Goal: Information Seeking & Learning: Learn about a topic

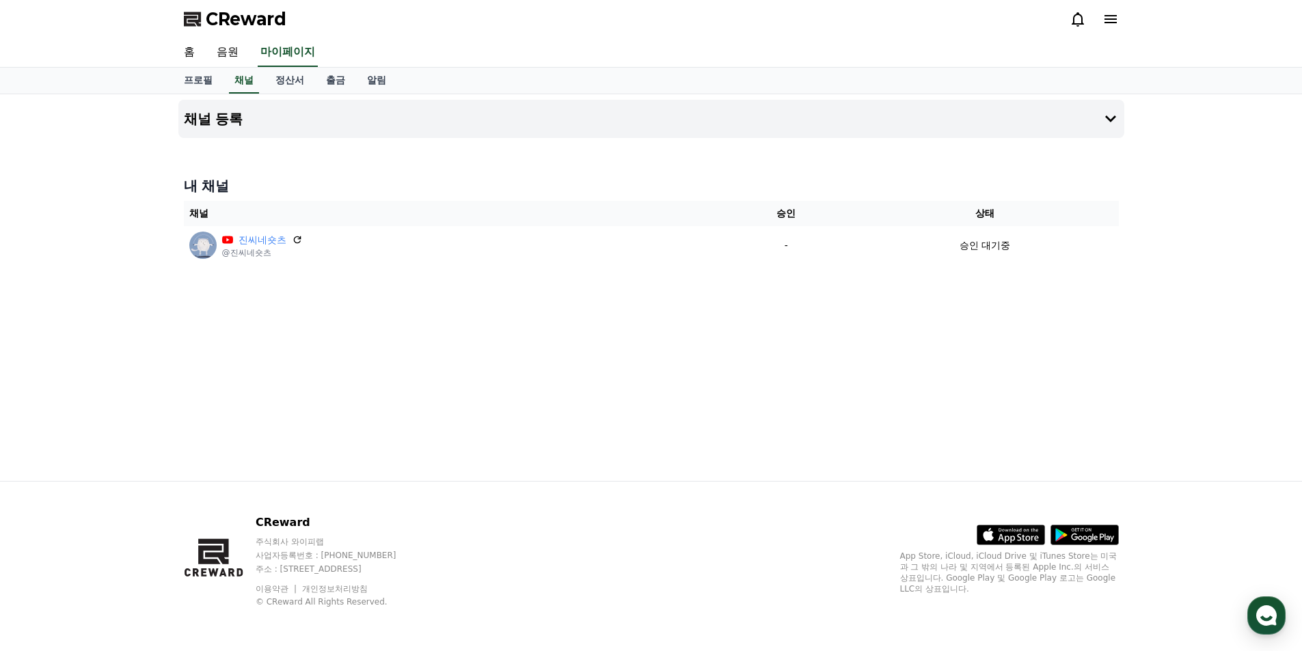
click at [271, 23] on span "CReward" at bounding box center [246, 19] width 81 height 22
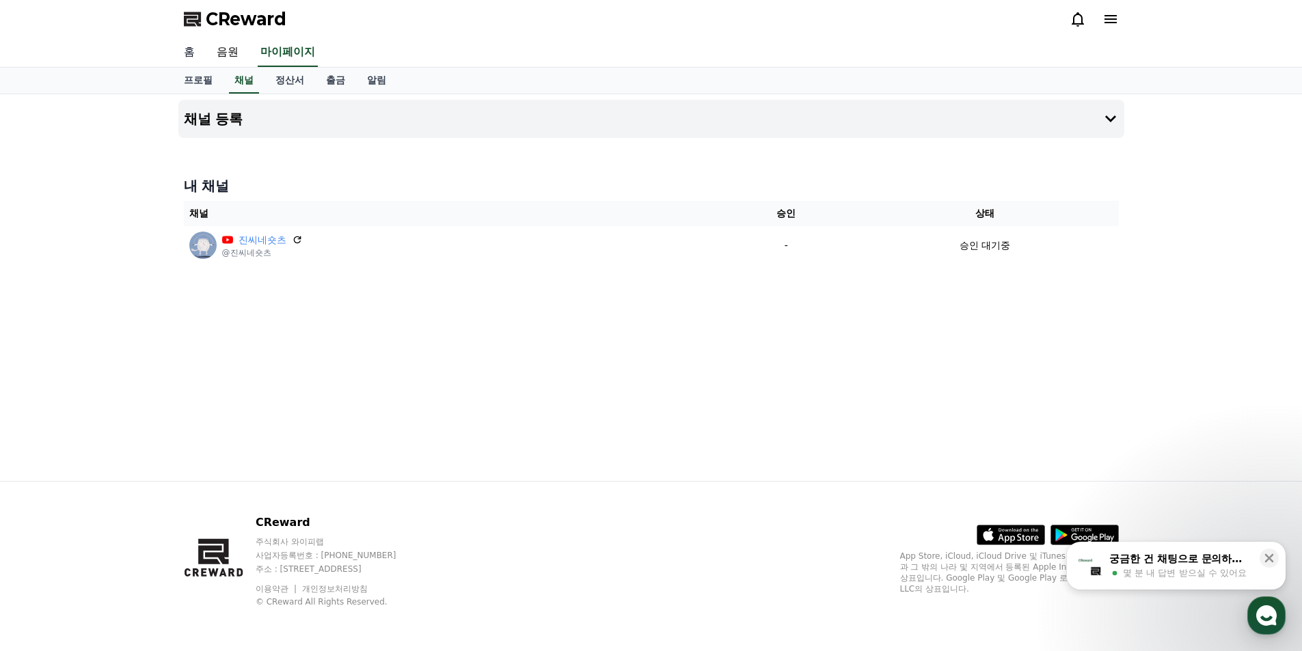
click at [187, 49] on link "홈" at bounding box center [189, 52] width 33 height 29
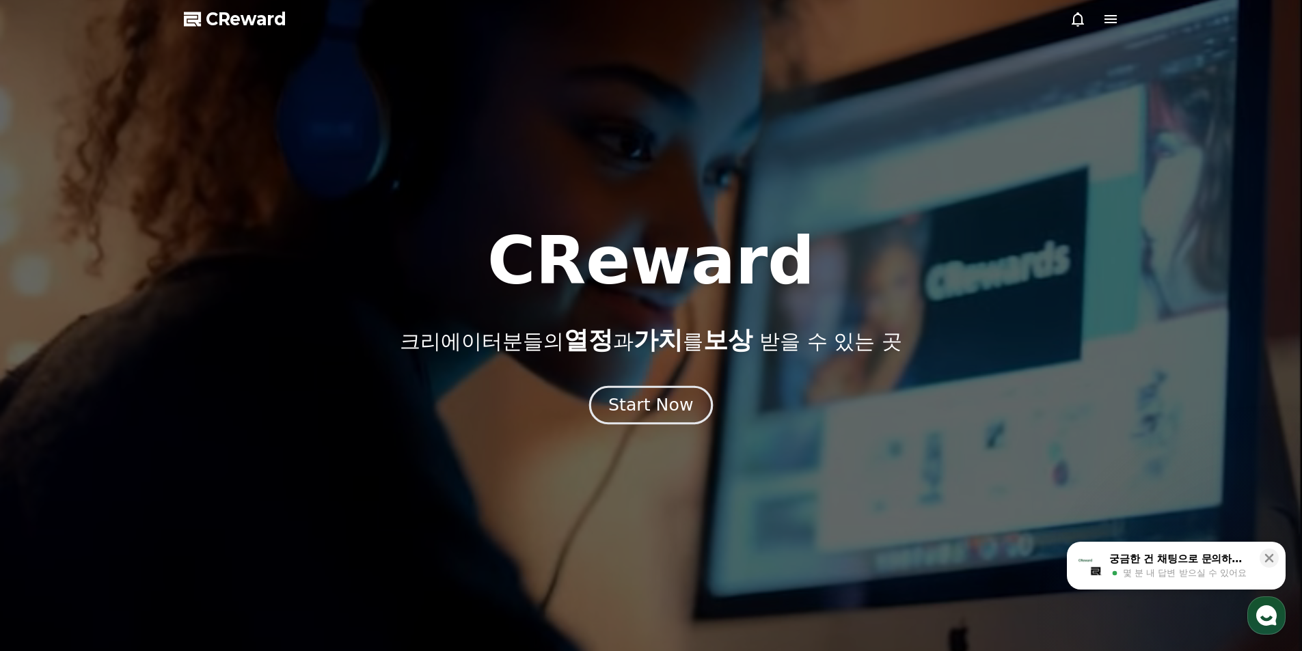
click at [690, 411] on button "Start Now" at bounding box center [651, 404] width 124 height 39
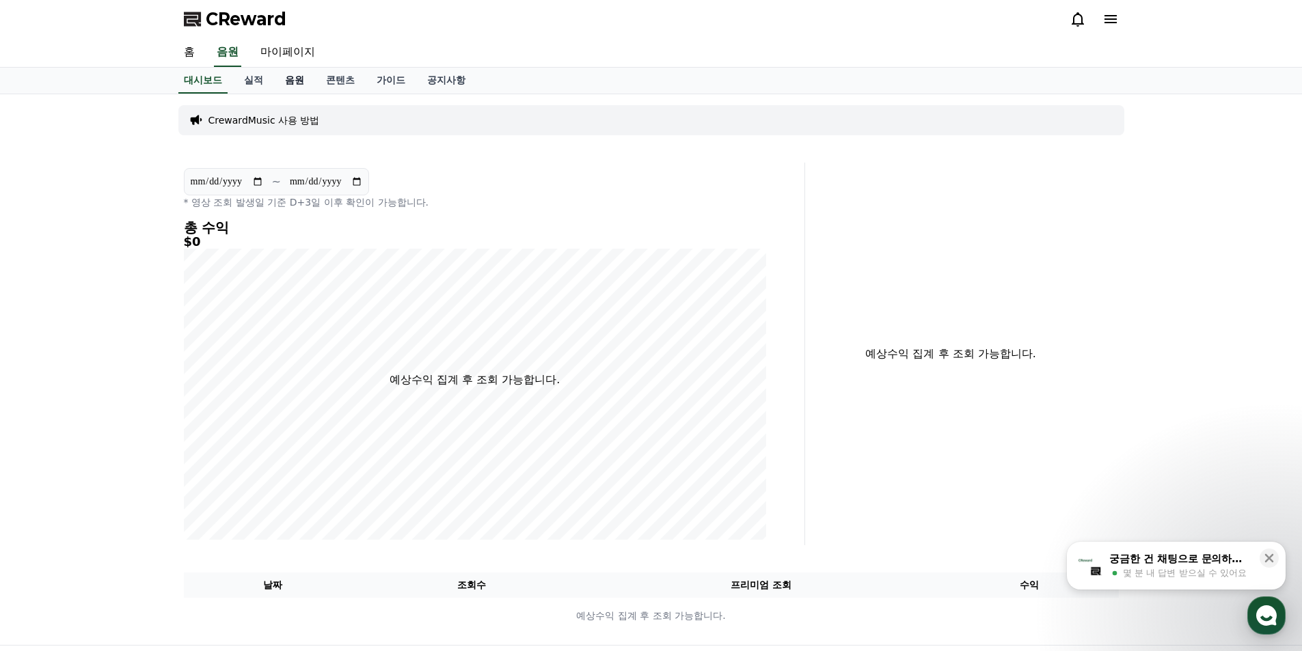
click at [282, 82] on link "음원" at bounding box center [294, 81] width 41 height 26
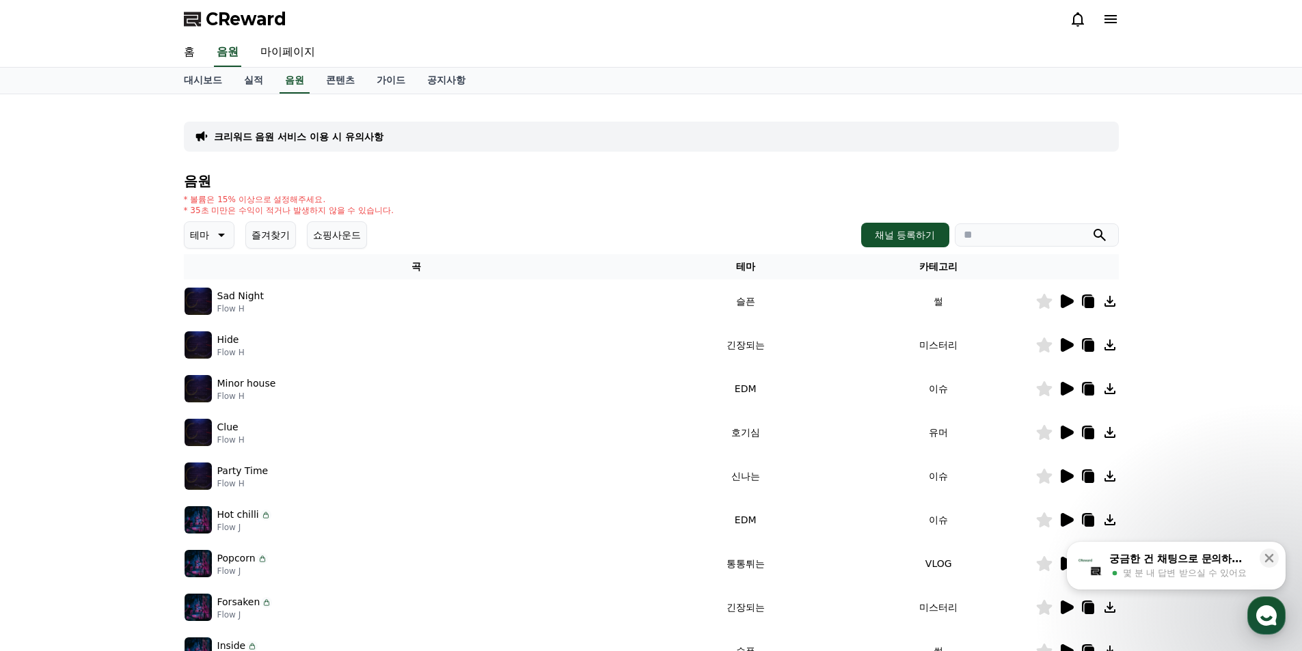
click at [979, 236] on input "search" at bounding box center [1037, 234] width 164 height 23
type input "***"
click at [1091, 227] on button "submit" at bounding box center [1099, 235] width 16 height 16
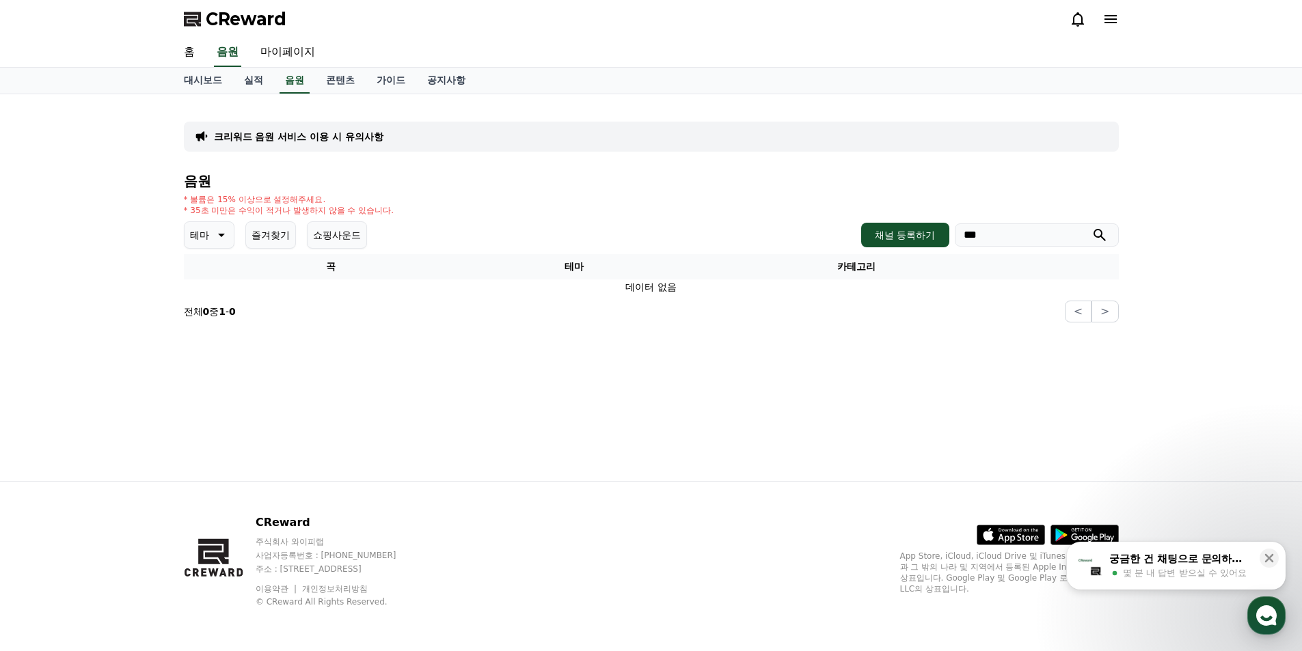
drag, startPoint x: 1007, startPoint y: 232, endPoint x: 854, endPoint y: 249, distance: 154.6
click at [876, 248] on div "테마 즐겨찾기 쇼핑사운드 채널 등록하기 ***" at bounding box center [651, 234] width 935 height 27
click at [297, 82] on link "음원" at bounding box center [294, 81] width 30 height 26
click at [321, 81] on link "콘텐츠" at bounding box center [340, 81] width 51 height 26
click at [292, 84] on link "음원" at bounding box center [294, 81] width 41 height 26
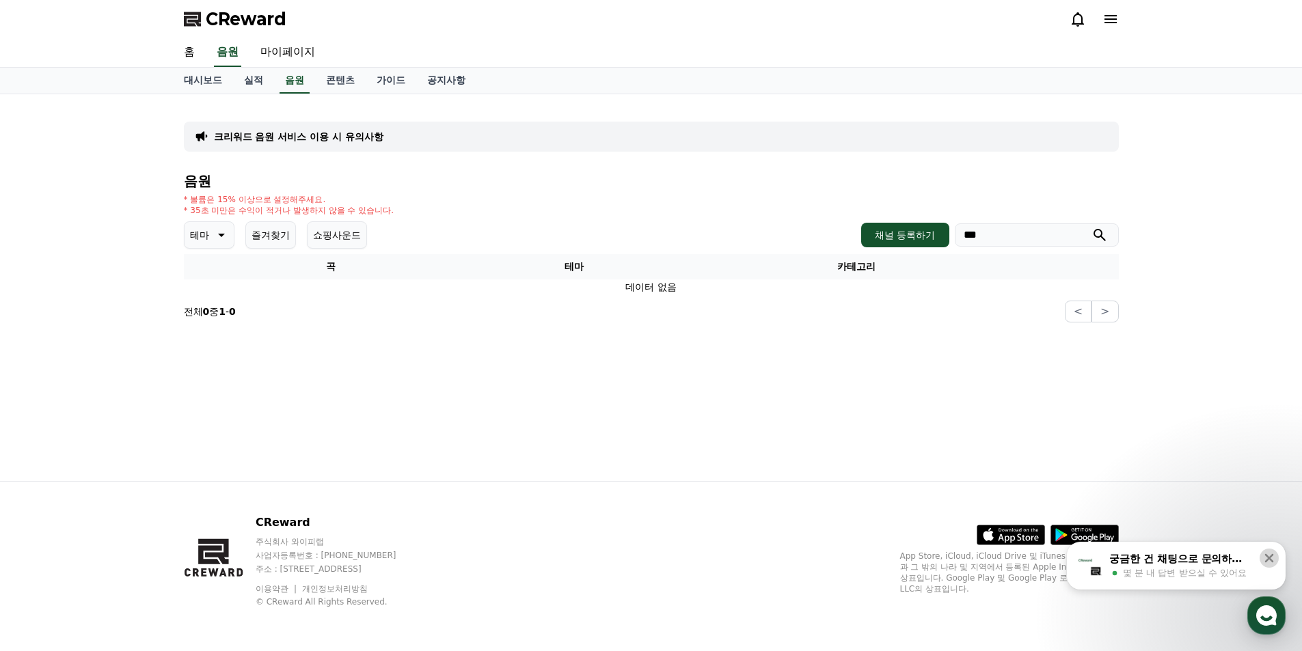
click at [1269, 562] on icon at bounding box center [1269, 558] width 14 height 14
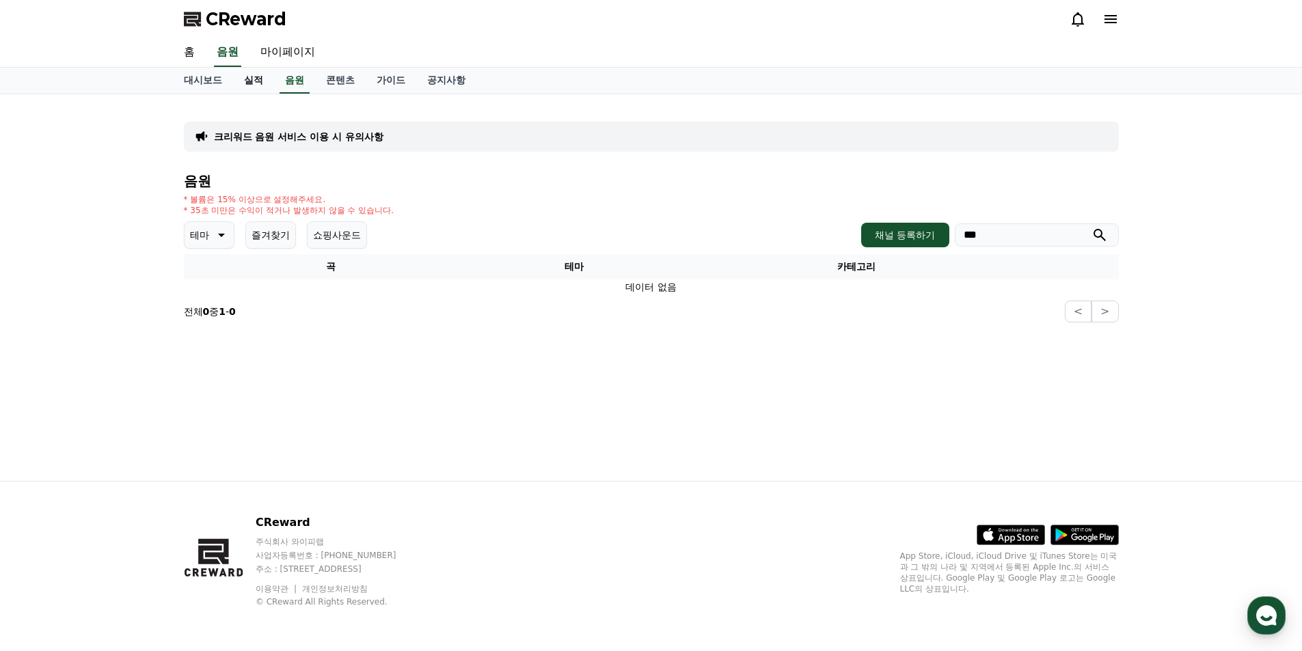
click at [256, 79] on link "실적" at bounding box center [253, 81] width 41 height 26
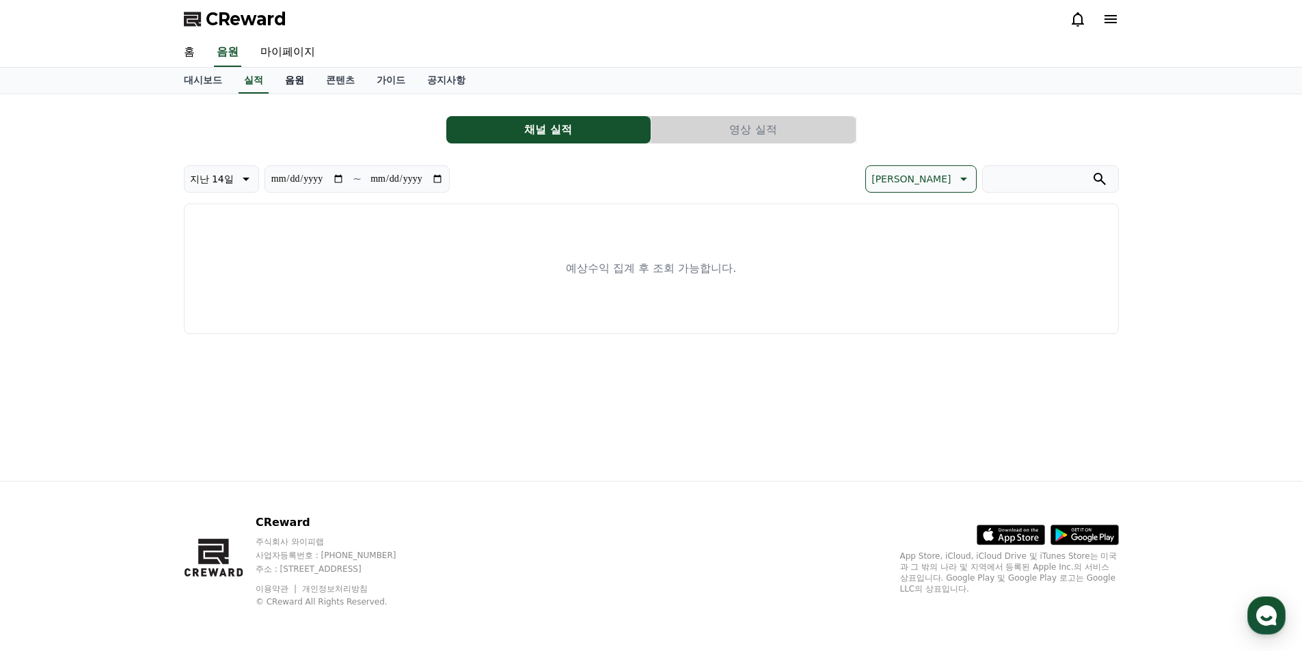
click at [305, 80] on link "음원" at bounding box center [294, 81] width 41 height 26
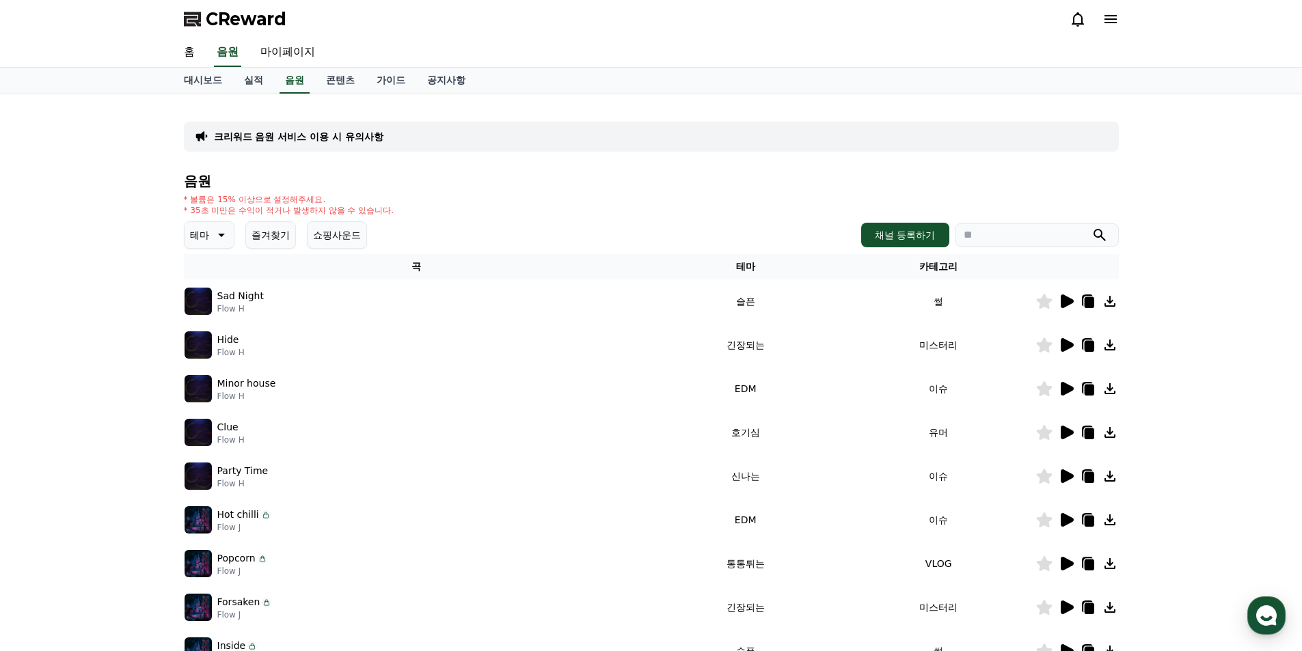
click at [1087, 304] on icon at bounding box center [1089, 302] width 10 height 11
click at [1067, 304] on icon at bounding box center [1067, 302] width 13 height 14
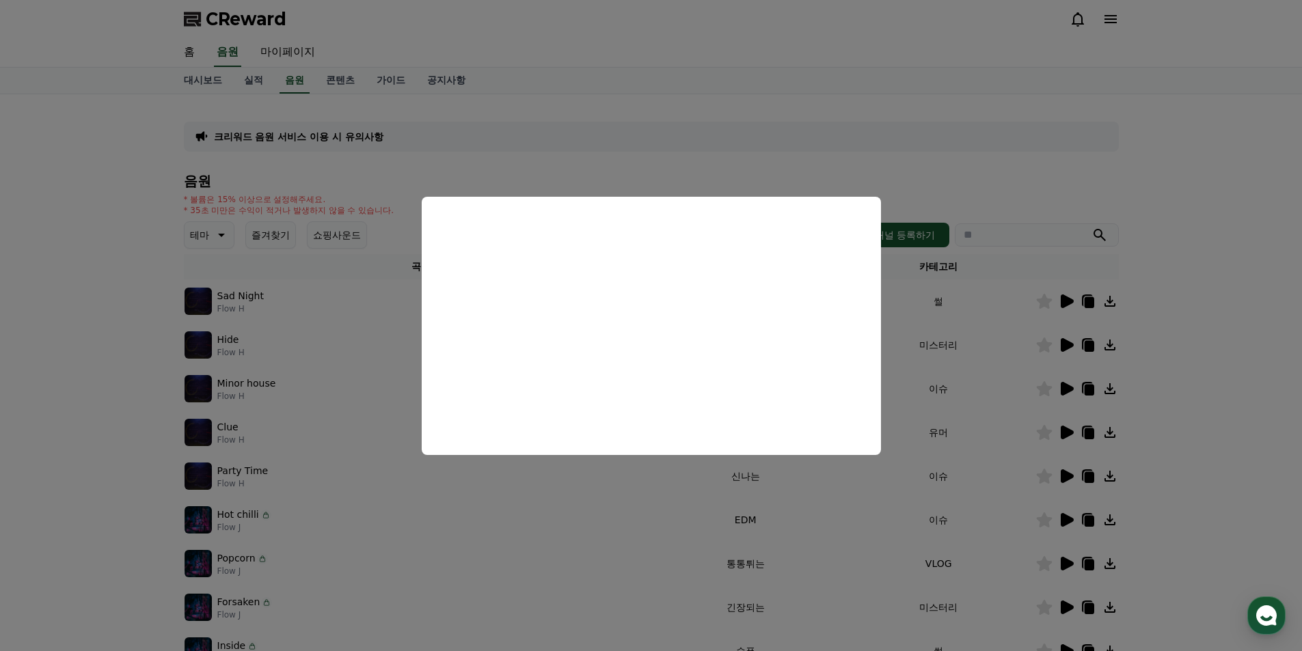
click at [638, 166] on button "close modal" at bounding box center [651, 325] width 1302 height 651
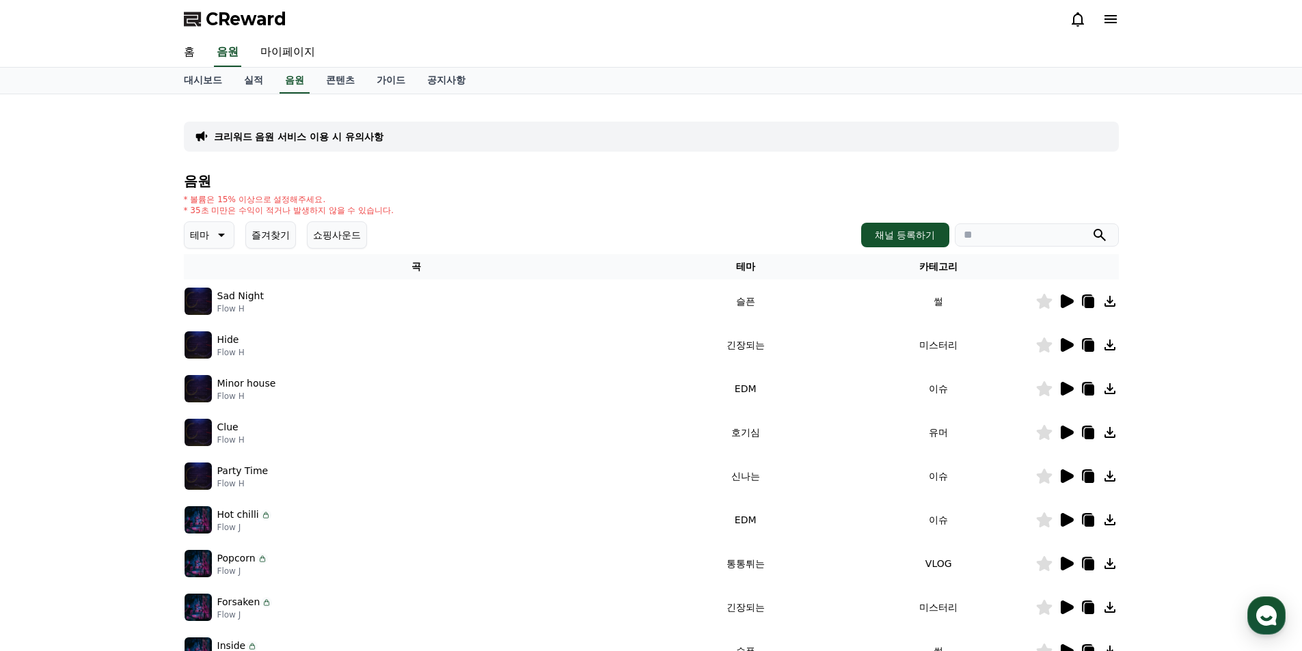
click at [1072, 344] on icon at bounding box center [1067, 345] width 13 height 14
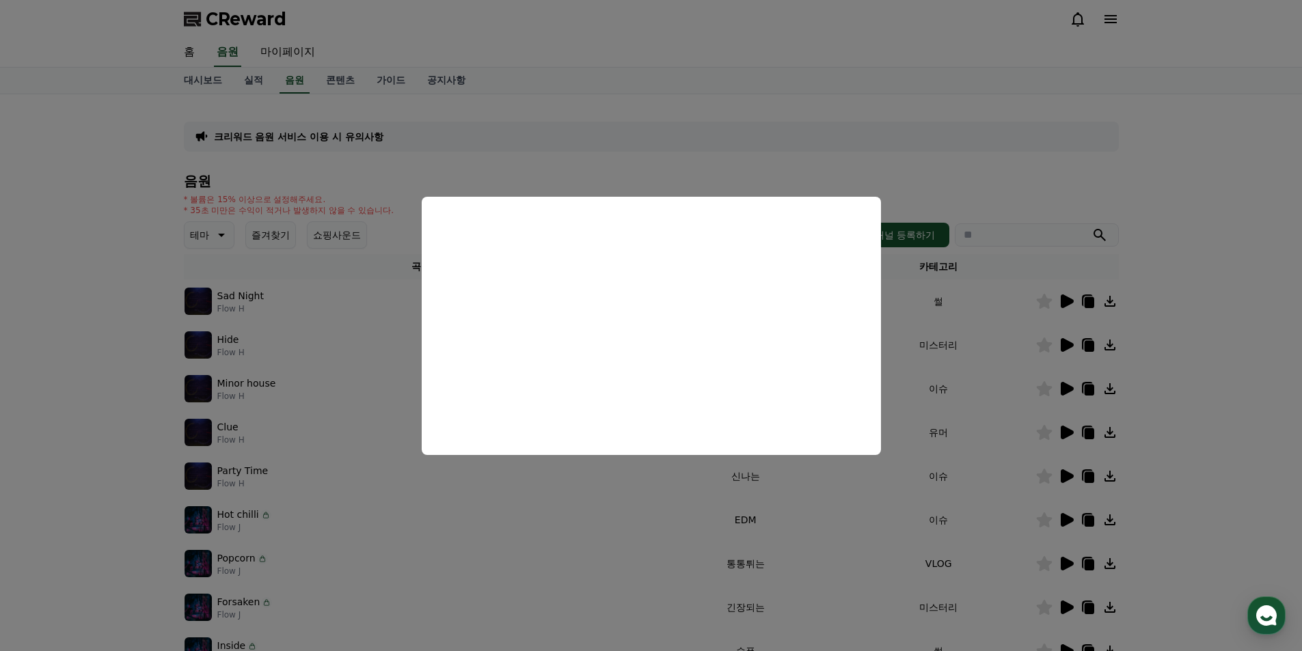
click at [706, 168] on button "close modal" at bounding box center [651, 325] width 1302 height 651
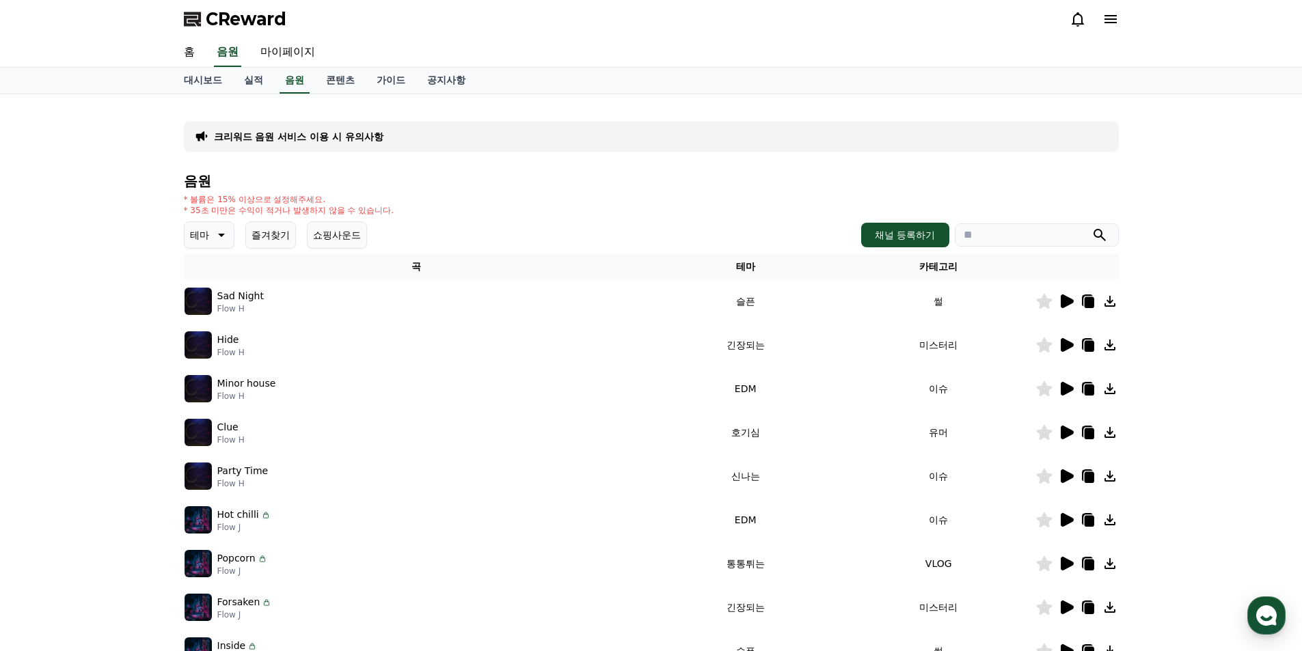
click at [934, 270] on th "카테고리" at bounding box center [938, 266] width 193 height 25
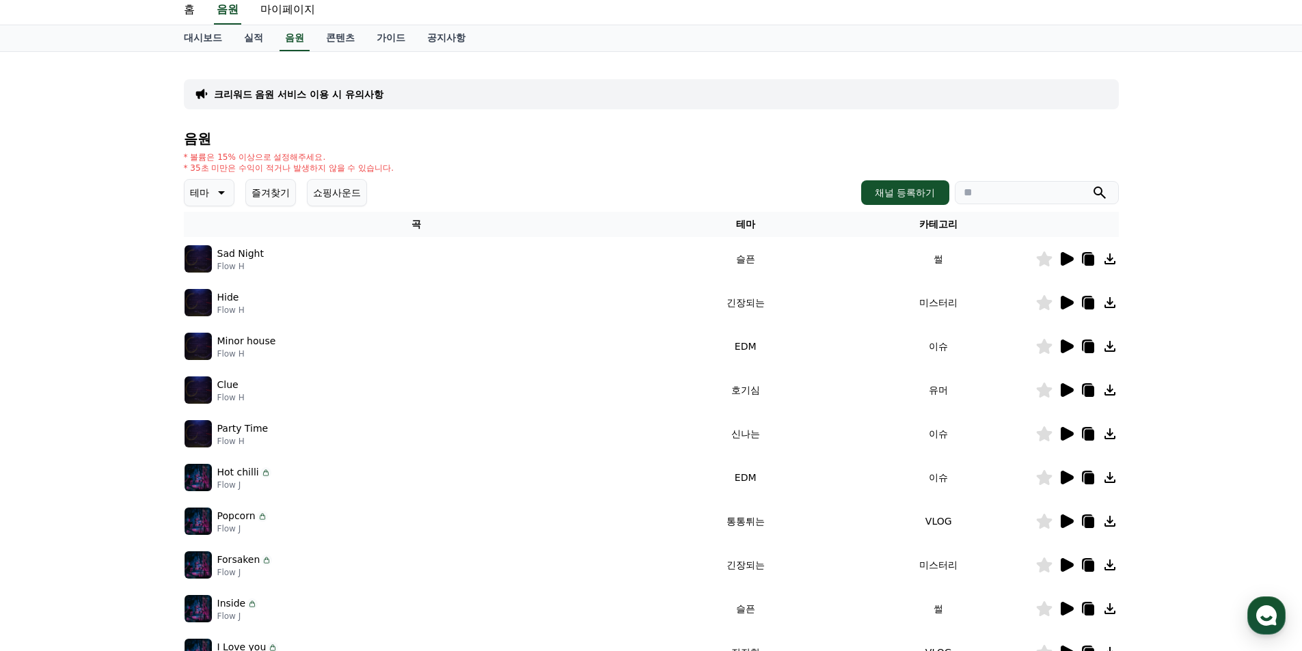
scroll to position [273, 0]
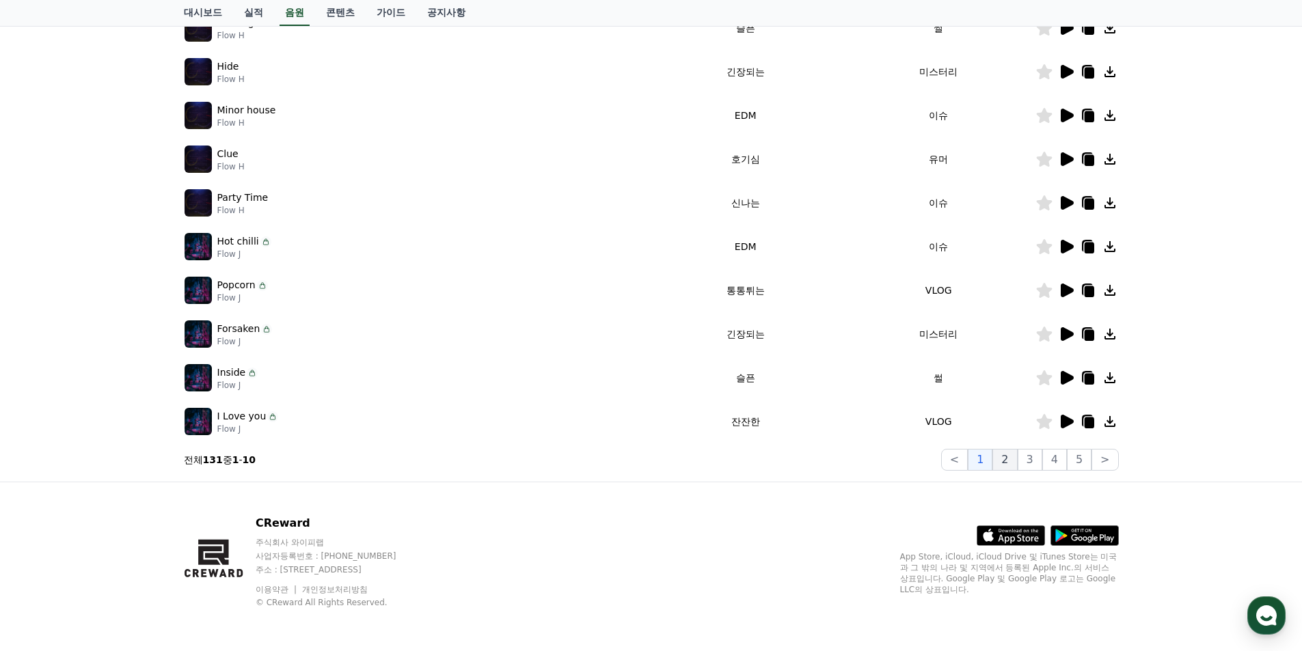
click at [1018, 463] on button "2" at bounding box center [1030, 460] width 25 height 22
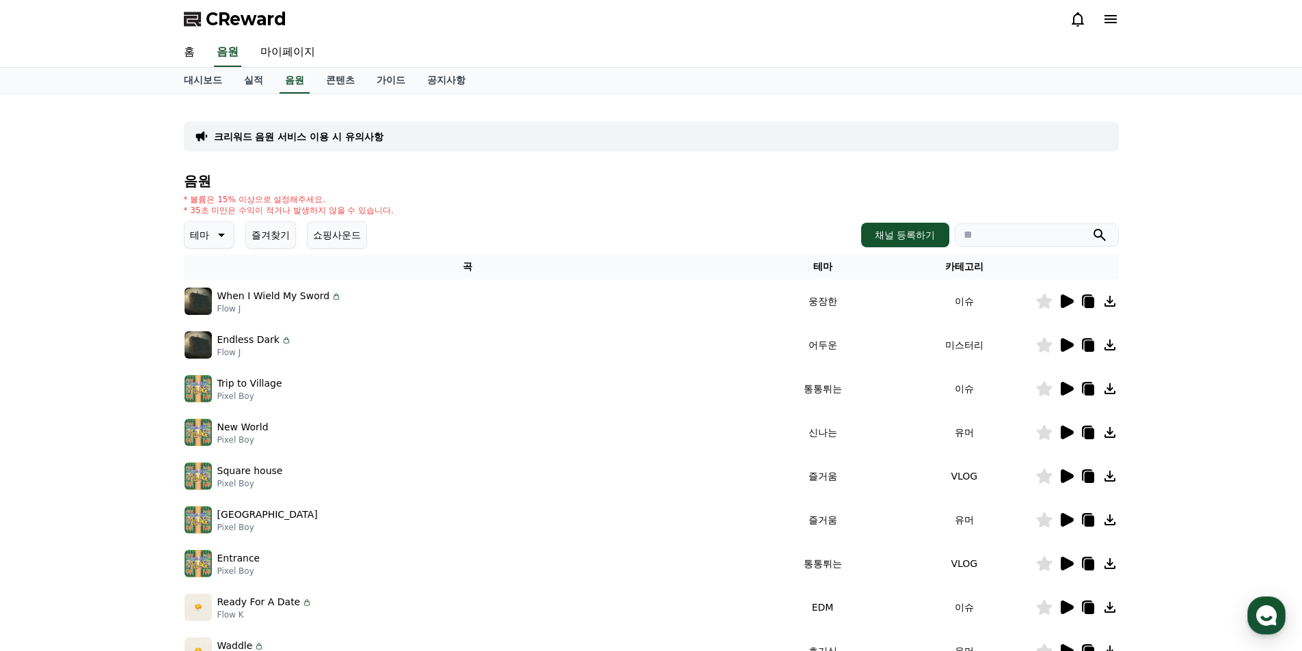
click at [1059, 300] on icon at bounding box center [1066, 301] width 16 height 16
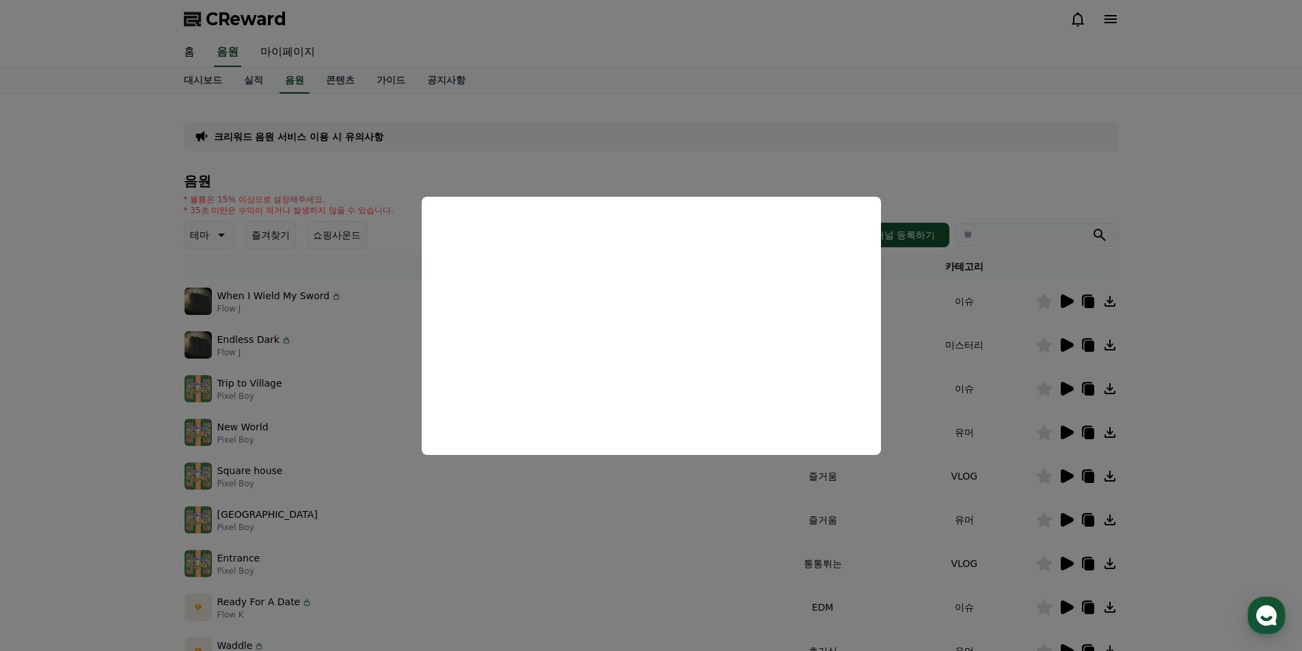
click at [769, 144] on button "close modal" at bounding box center [651, 325] width 1302 height 651
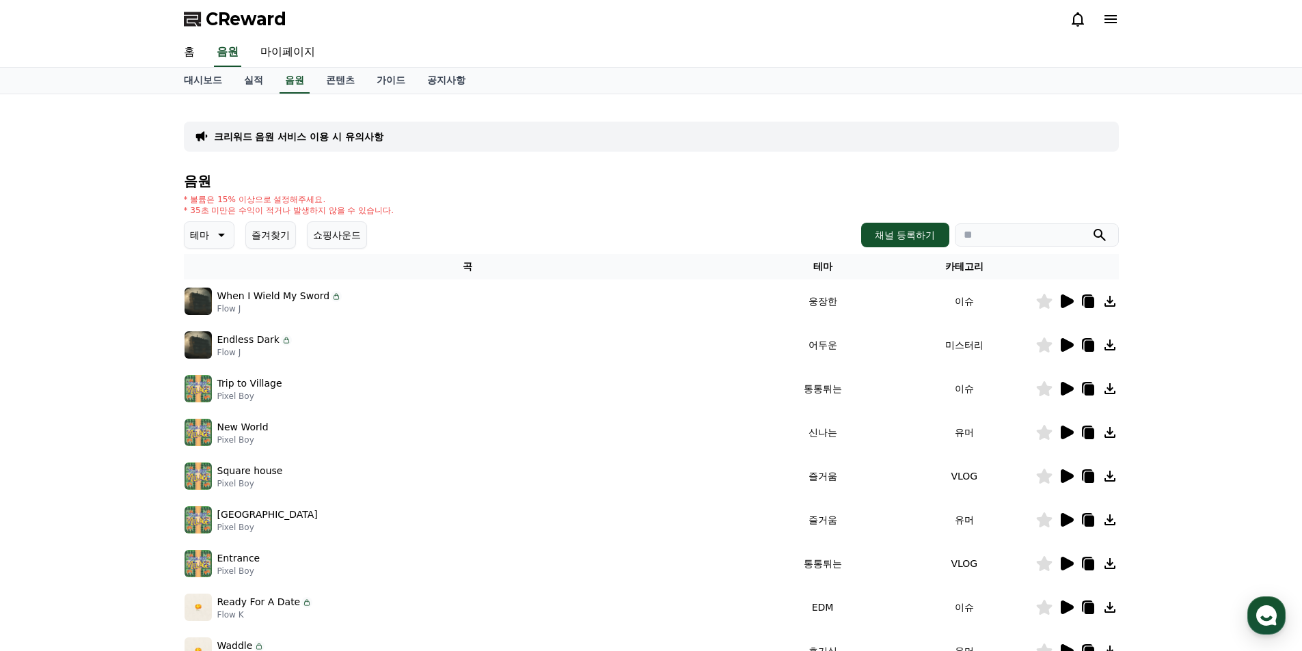
drag, startPoint x: 201, startPoint y: 200, endPoint x: 316, endPoint y: 196, distance: 115.6
click at [312, 195] on p "* 볼륨은 15% 이상으로 설정해주세요." at bounding box center [289, 199] width 210 height 11
drag, startPoint x: 404, startPoint y: 208, endPoint x: 294, endPoint y: 204, distance: 110.1
click at [186, 209] on div "* 볼륨은 15% 이상으로 설정해주세요. * 35초 미만은 수익이 적거나 발생하지 않을 수 있습니다." at bounding box center [651, 205] width 935 height 22
click at [424, 198] on div "* 볼륨은 15% 이상으로 설정해주세요. * 35초 미만은 수익이 적거나 발생하지 않을 수 있습니다." at bounding box center [651, 205] width 935 height 22
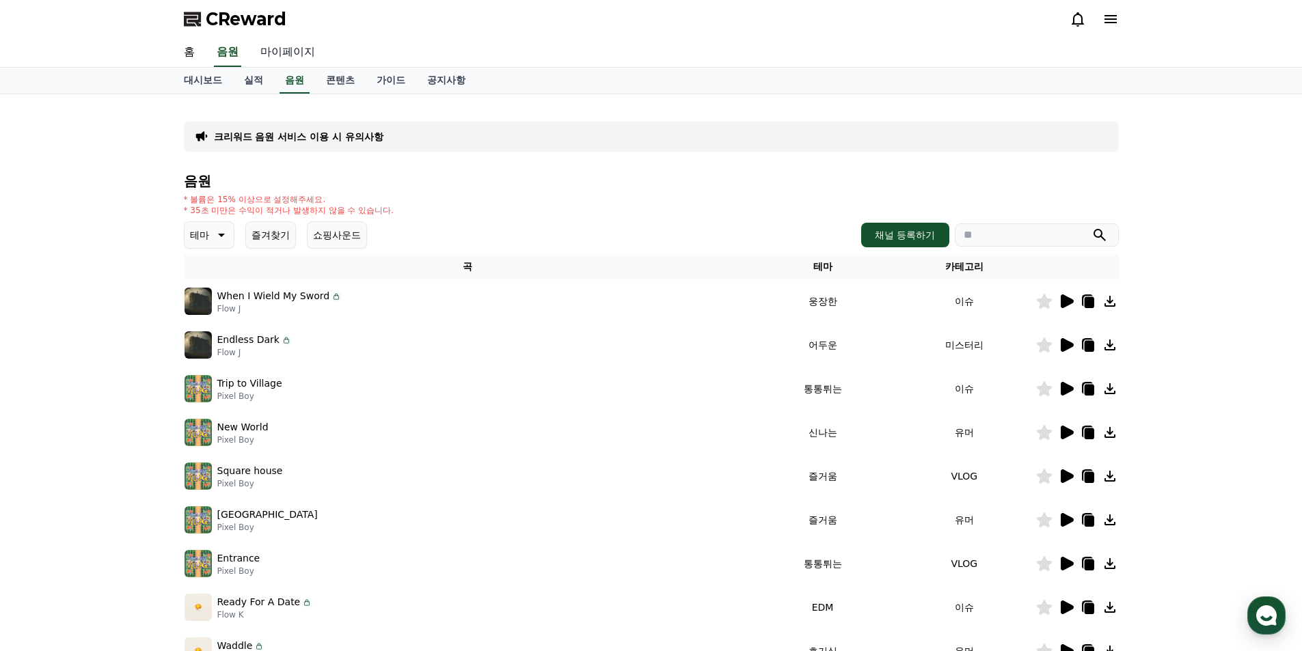
click at [271, 53] on link "마이페이지" at bounding box center [287, 52] width 77 height 29
select select "**********"
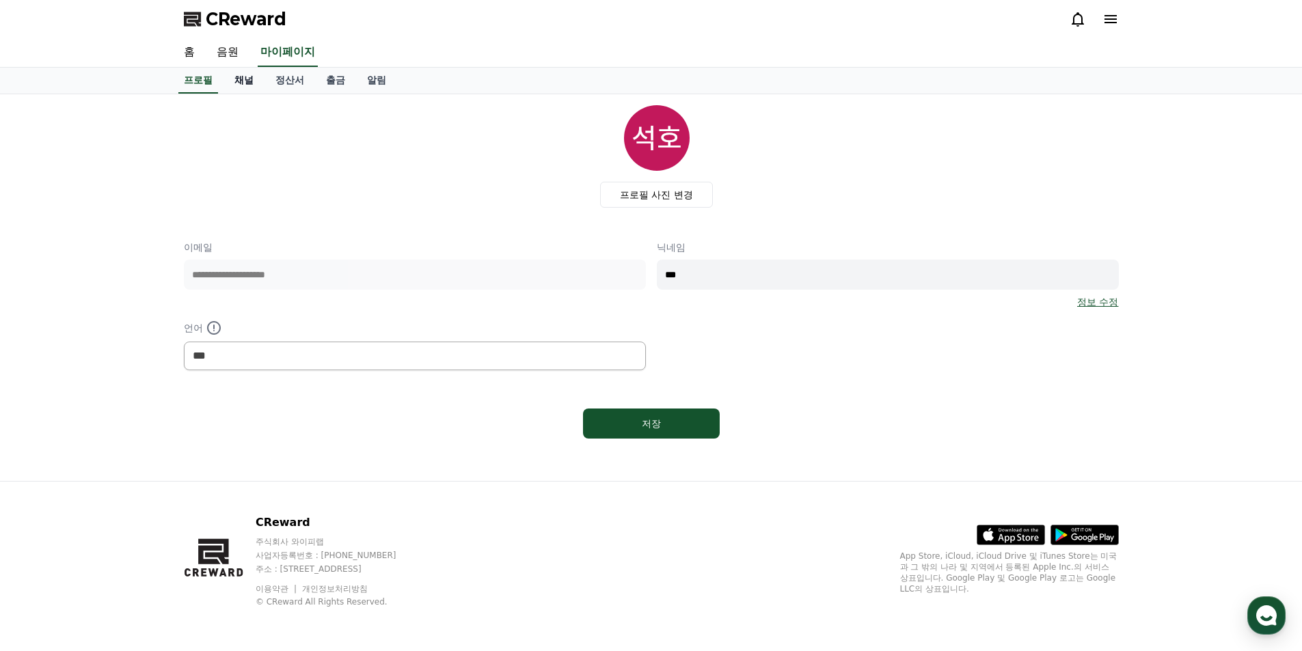
click at [249, 87] on link "채널" at bounding box center [243, 81] width 41 height 26
